Goal: Check status

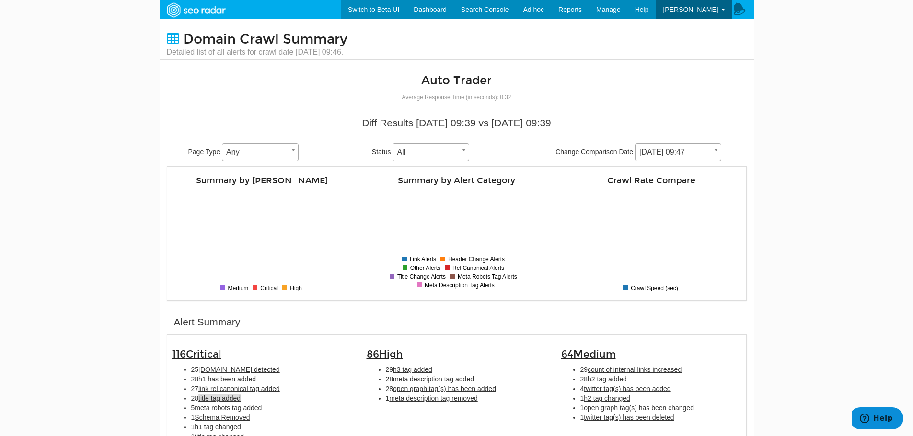
scroll to position [38, 0]
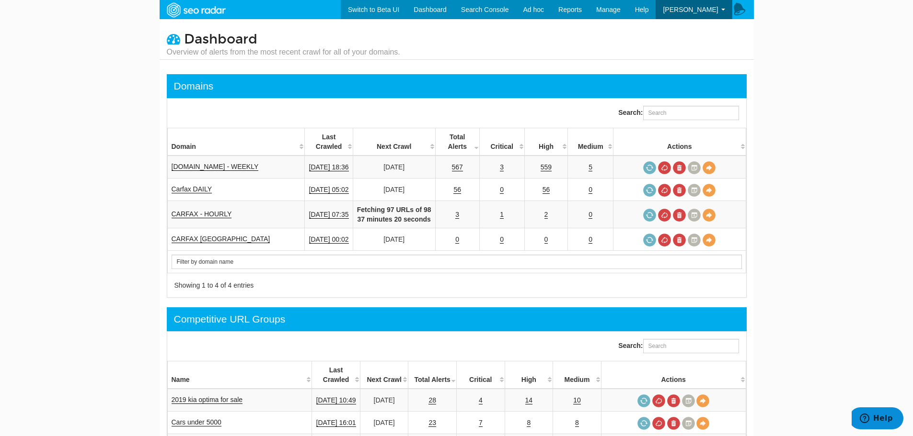
scroll to position [38, 0]
select select "1639"
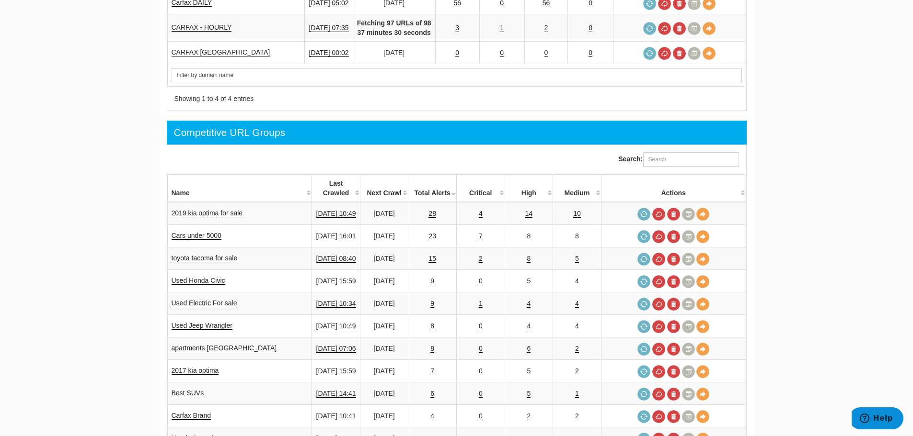
scroll to position [38, 0]
